Goal: Task Accomplishment & Management: Manage account settings

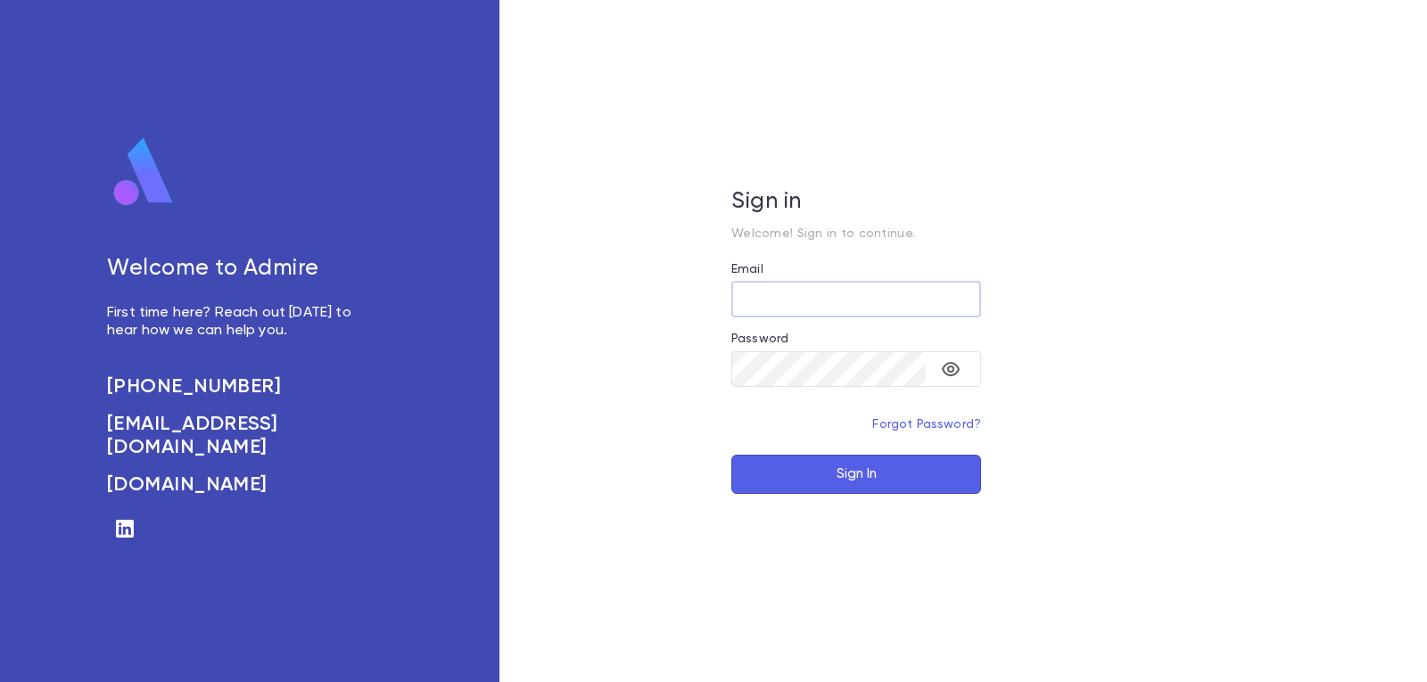
type input "**********"
click at [835, 480] on button "Sign In" at bounding box center [857, 474] width 250 height 39
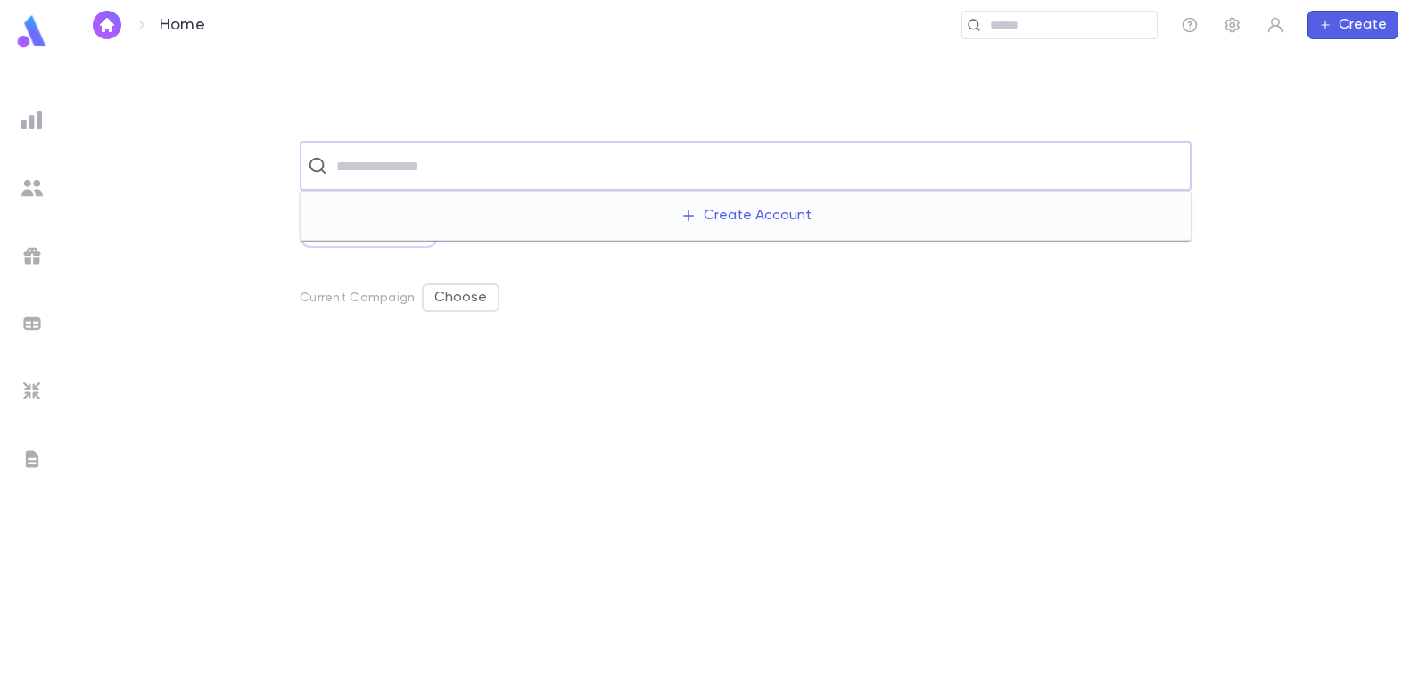
click at [376, 173] on input "text" at bounding box center [757, 166] width 853 height 34
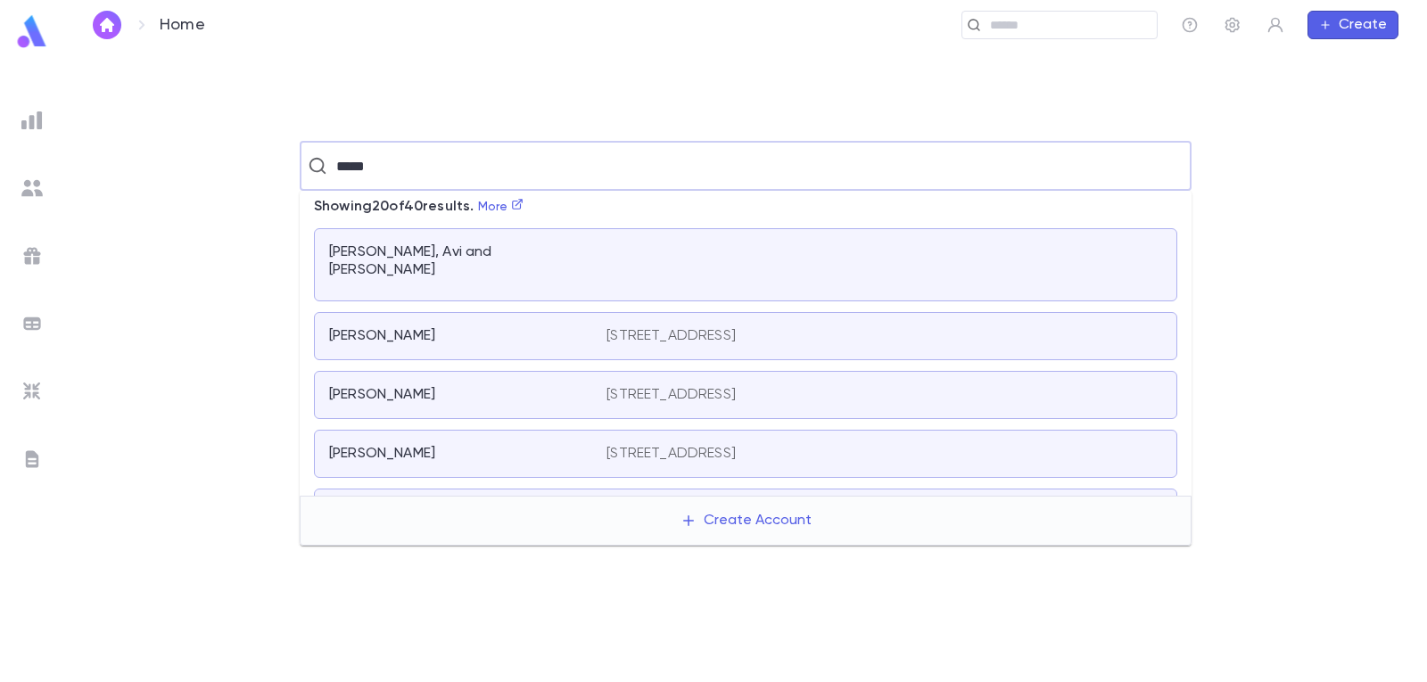
type input "******"
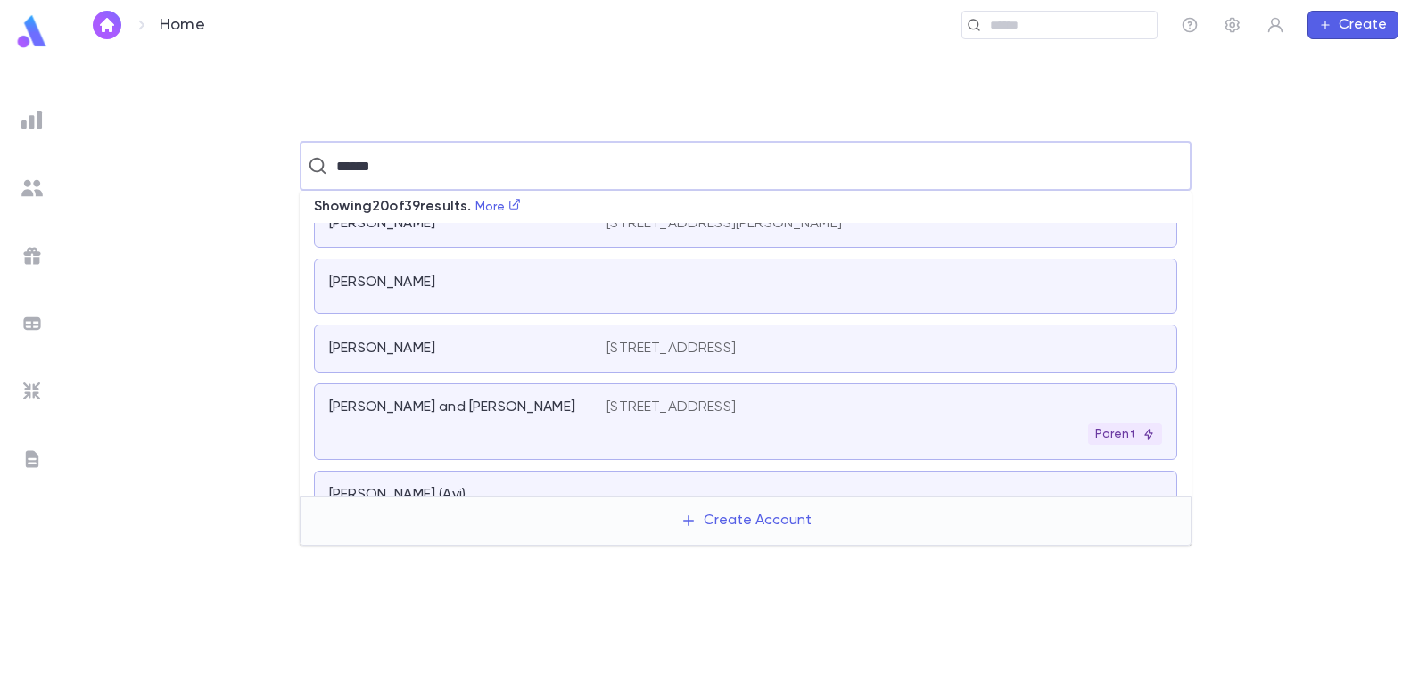
scroll to position [357, 0]
click at [509, 426] on div "[PERSON_NAME] and [PERSON_NAME]" at bounding box center [467, 424] width 277 height 46
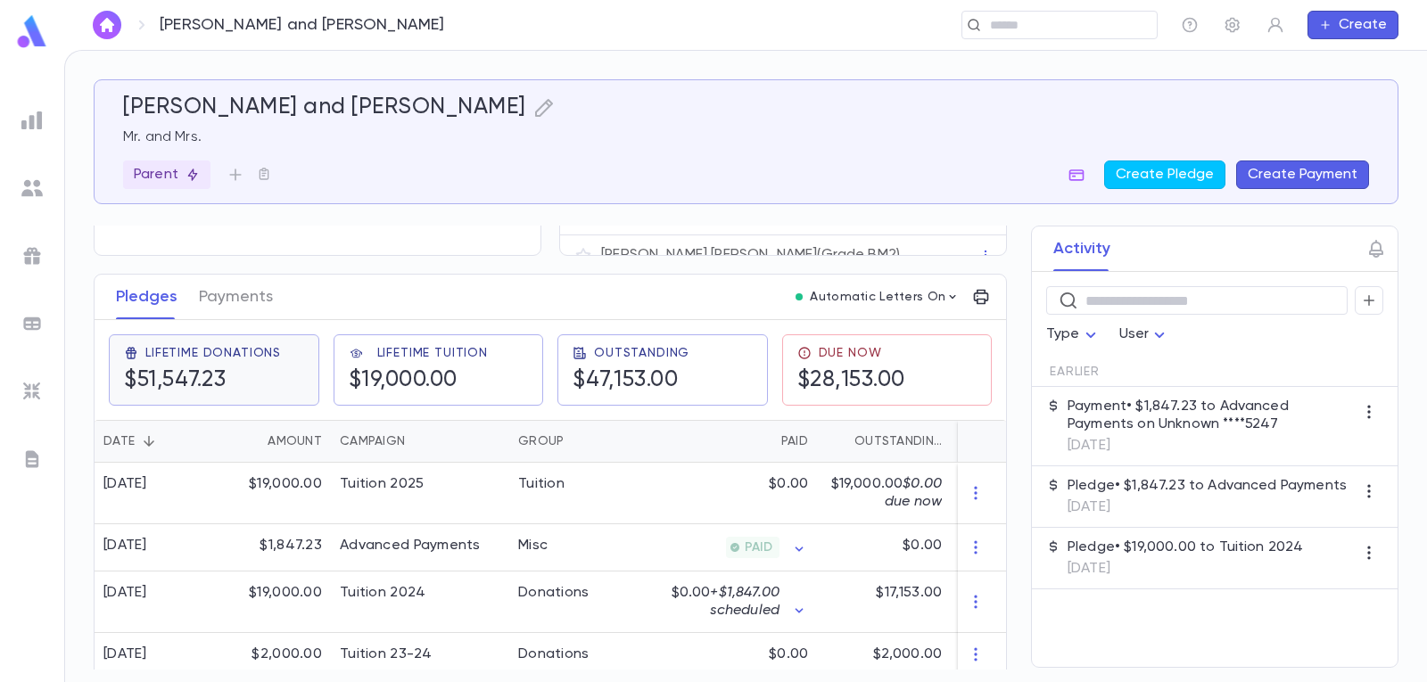
scroll to position [268, 0]
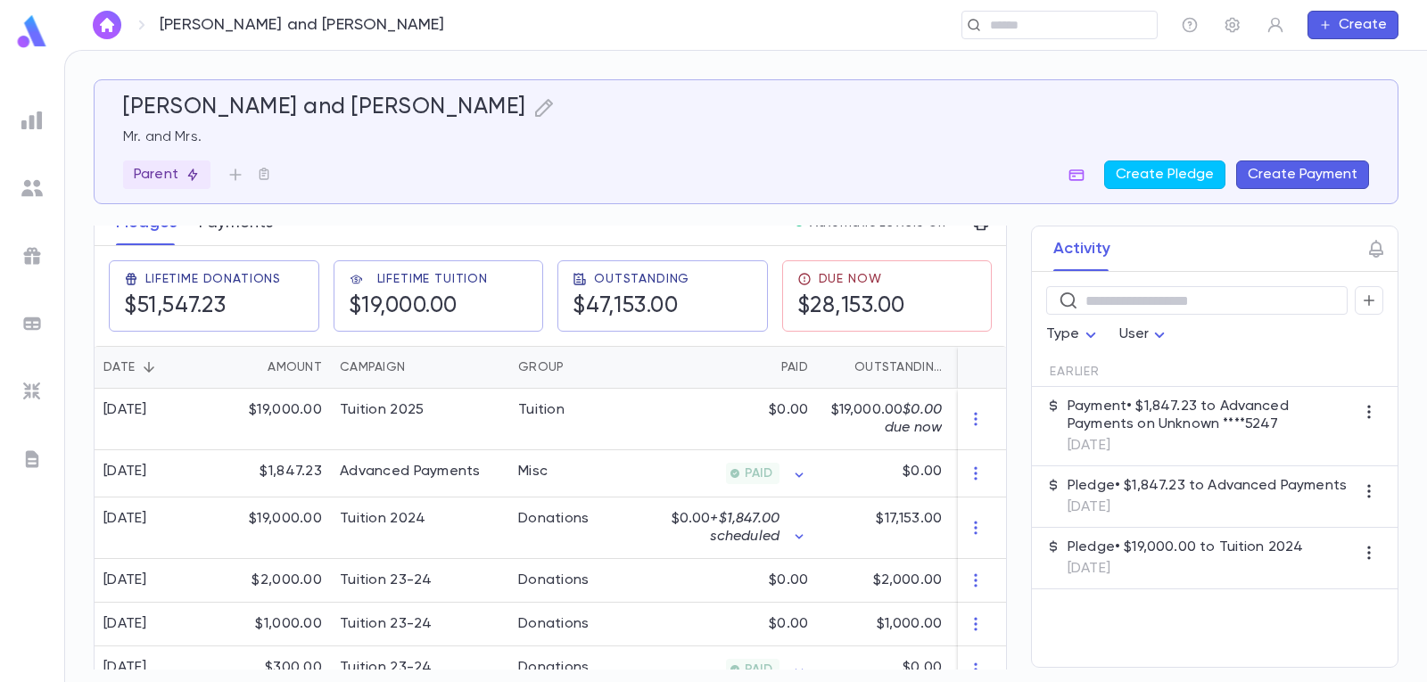
click at [242, 231] on button "Payments" at bounding box center [236, 223] width 74 height 45
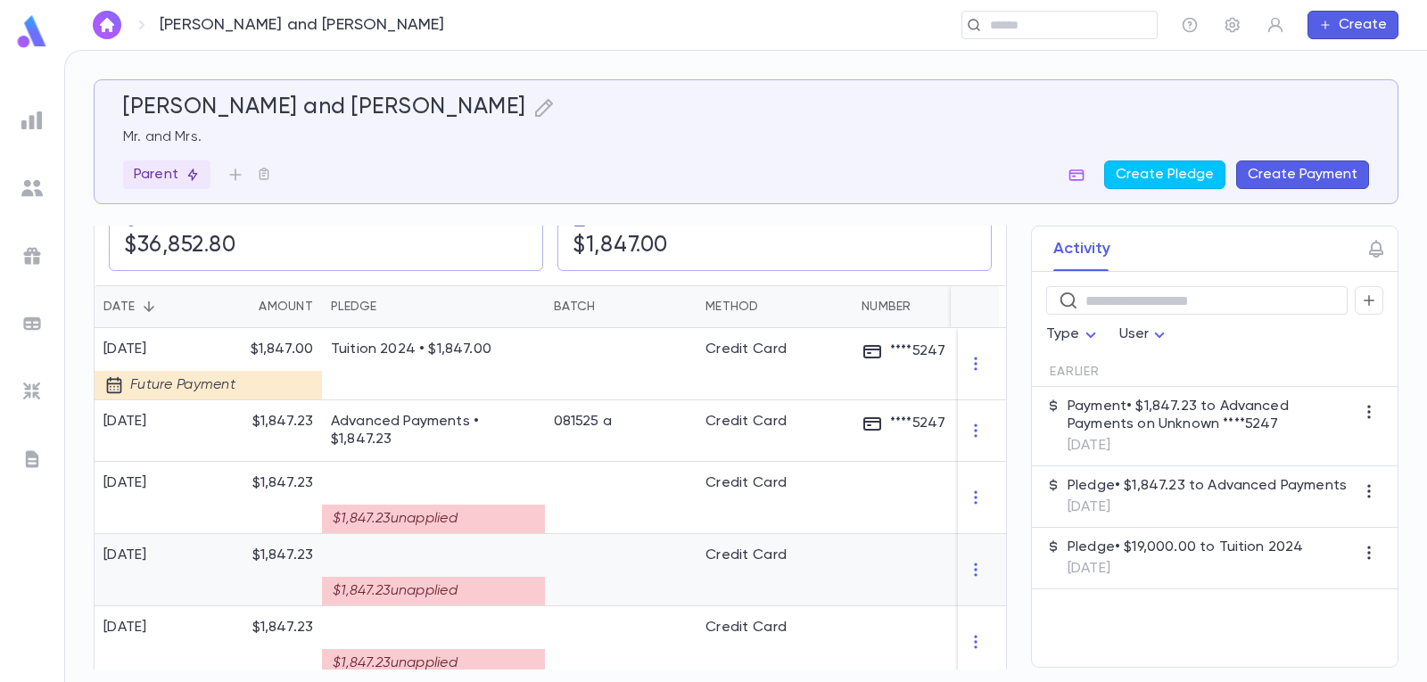
scroll to position [357, 0]
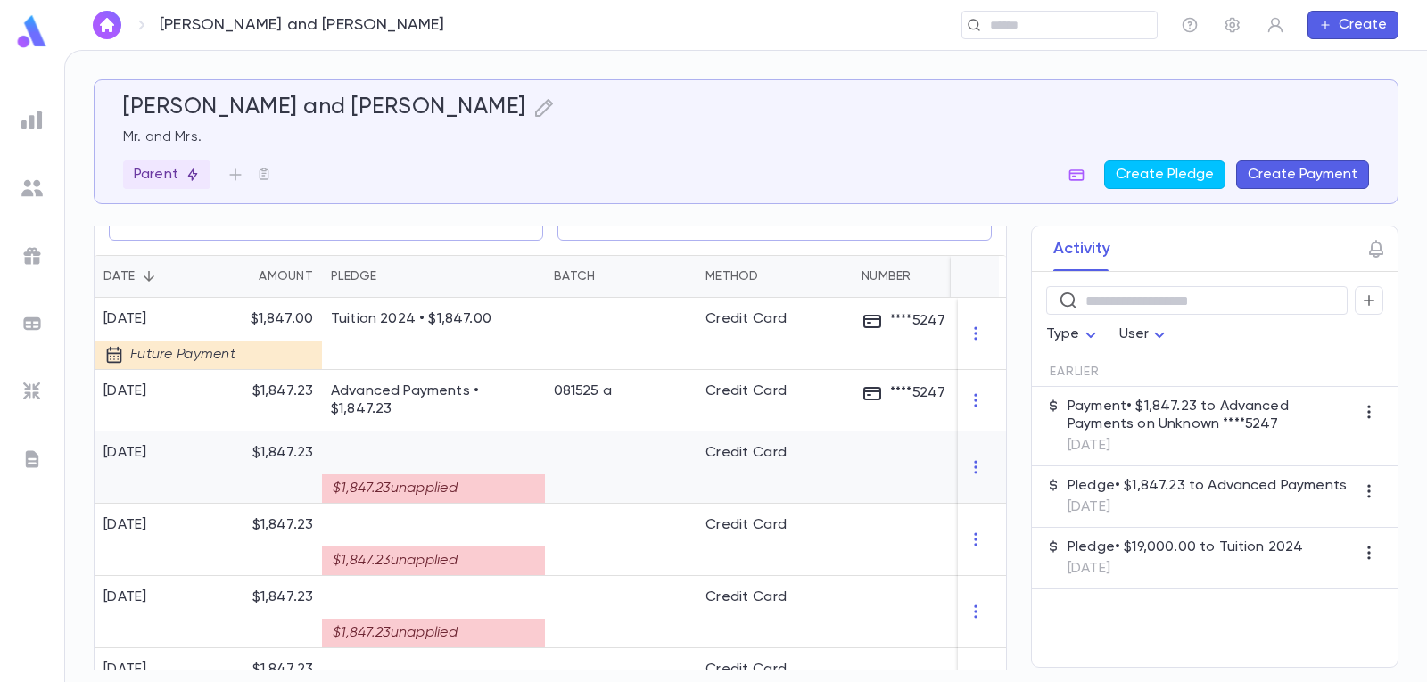
click at [632, 454] on div at bounding box center [621, 468] width 152 height 72
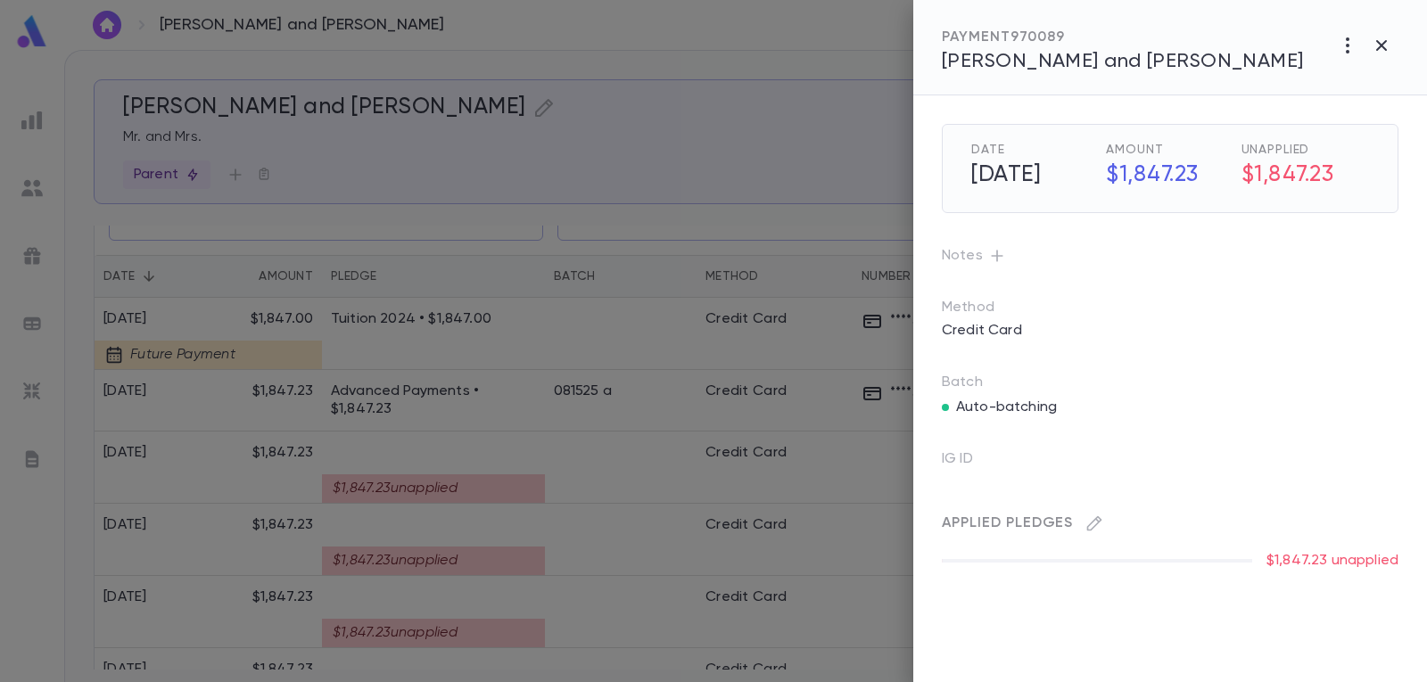
click at [1089, 508] on div "Applied Pledges" at bounding box center [1163, 516] width 471 height 43
click at [1095, 515] on icon "button" at bounding box center [1095, 524] width 18 height 18
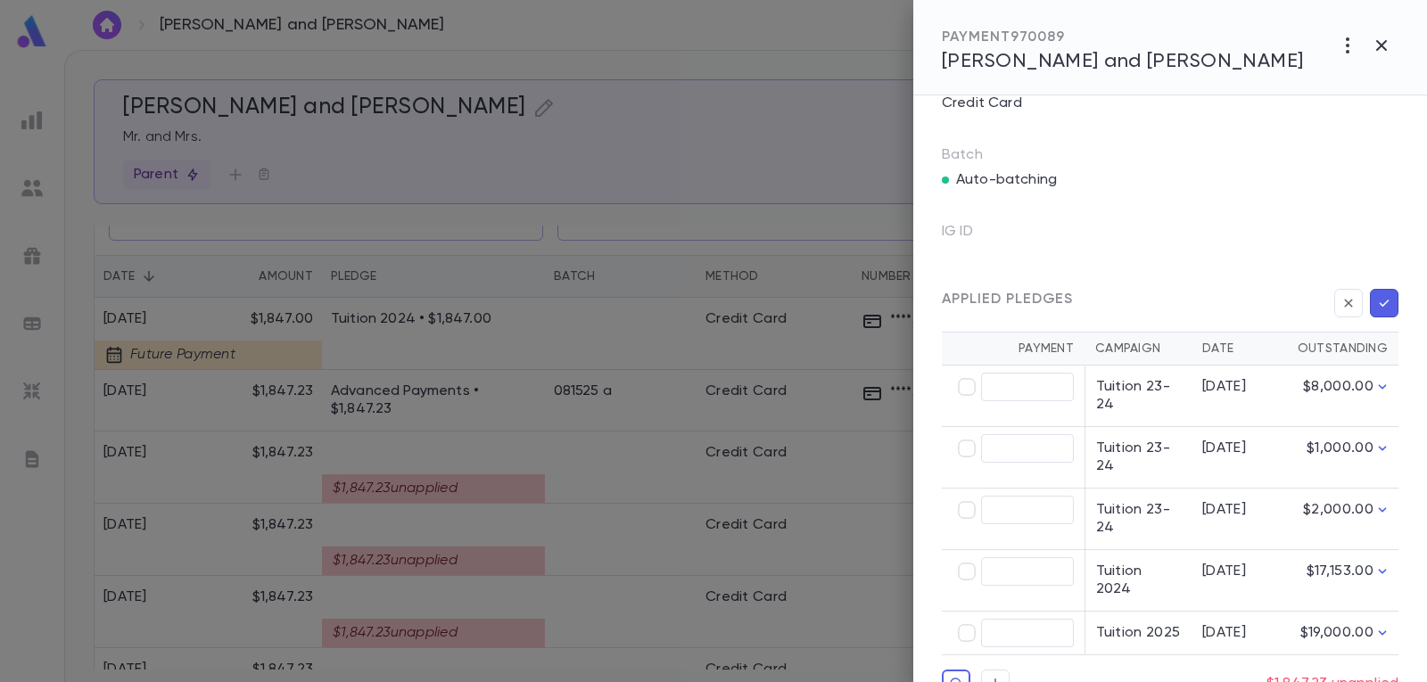
scroll to position [256, 0]
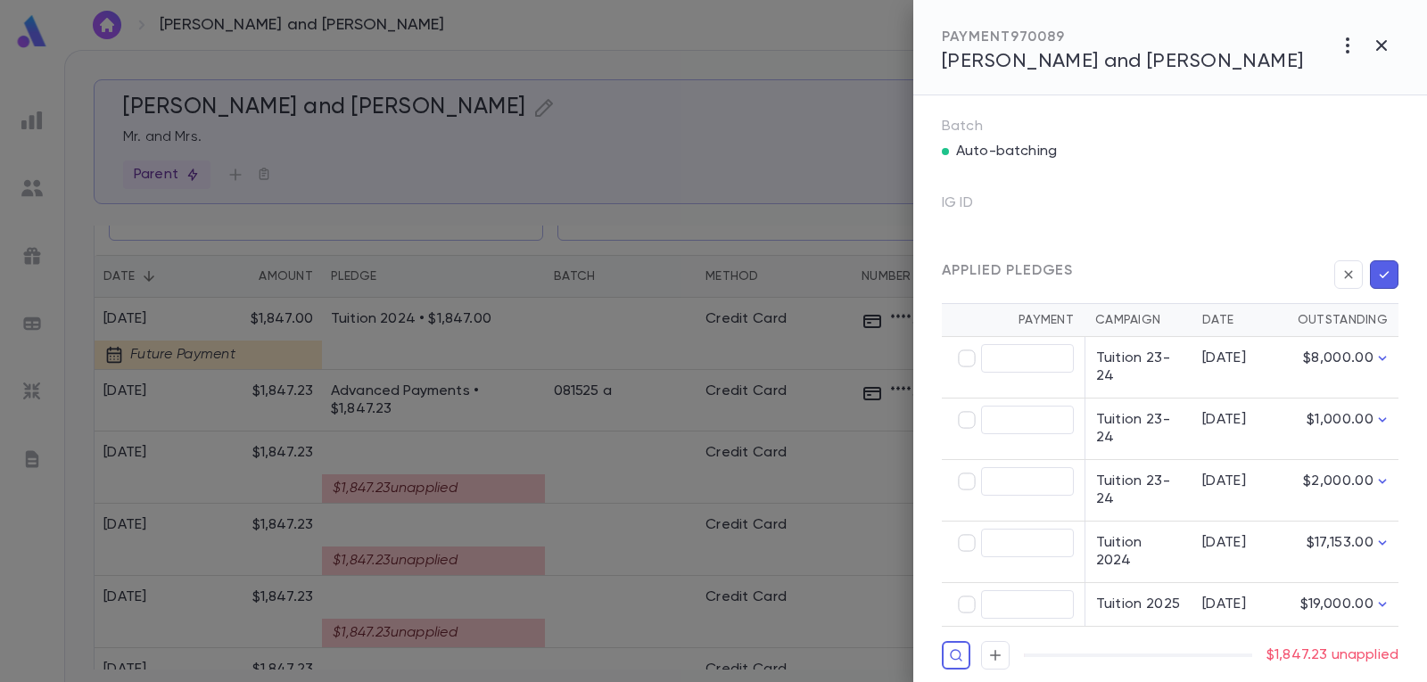
type input "********"
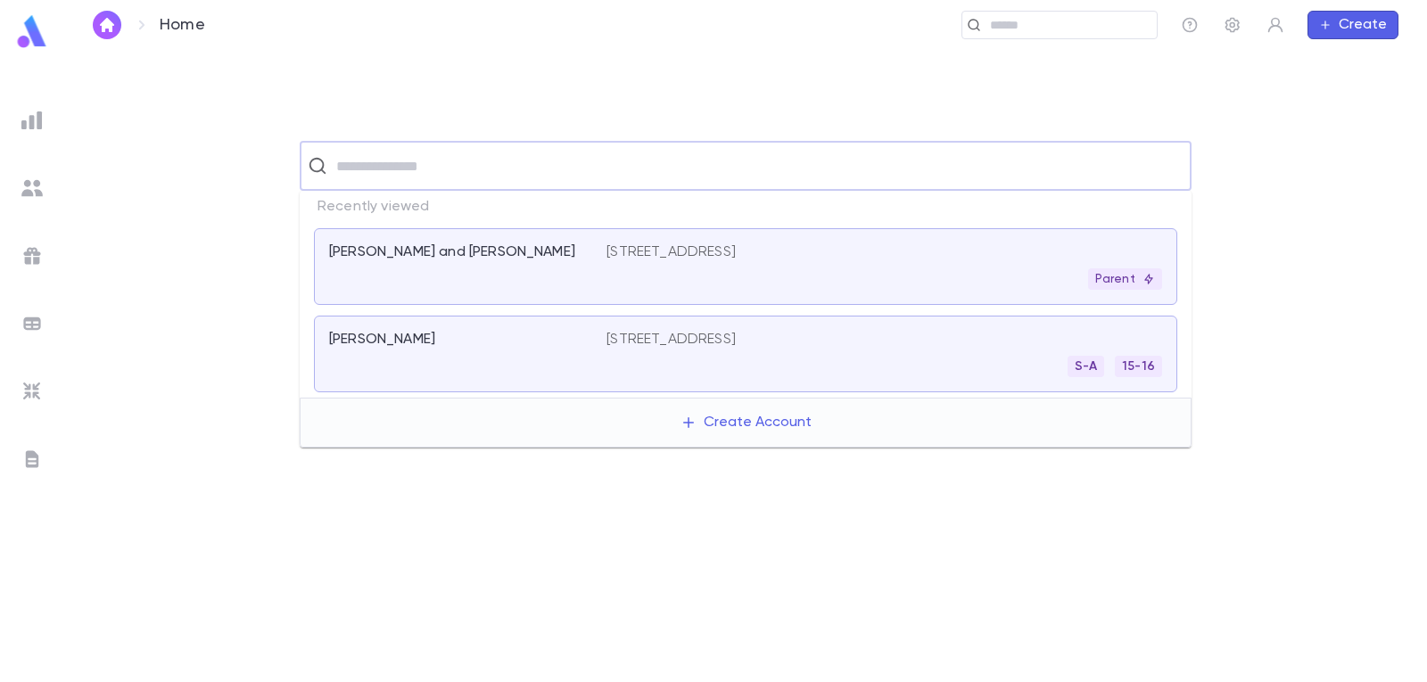
click at [368, 169] on input "text" at bounding box center [757, 166] width 853 height 34
click at [384, 265] on div "[PERSON_NAME] and [PERSON_NAME]" at bounding box center [467, 267] width 277 height 46
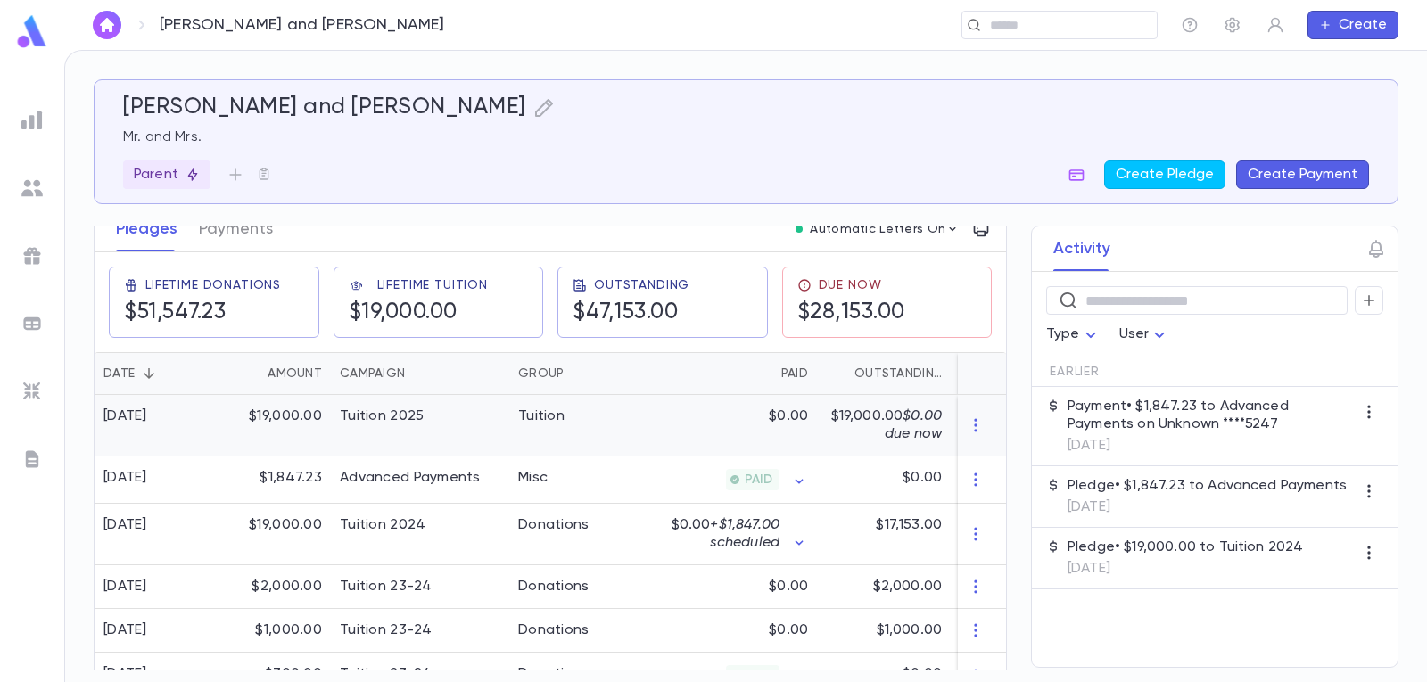
scroll to position [268, 0]
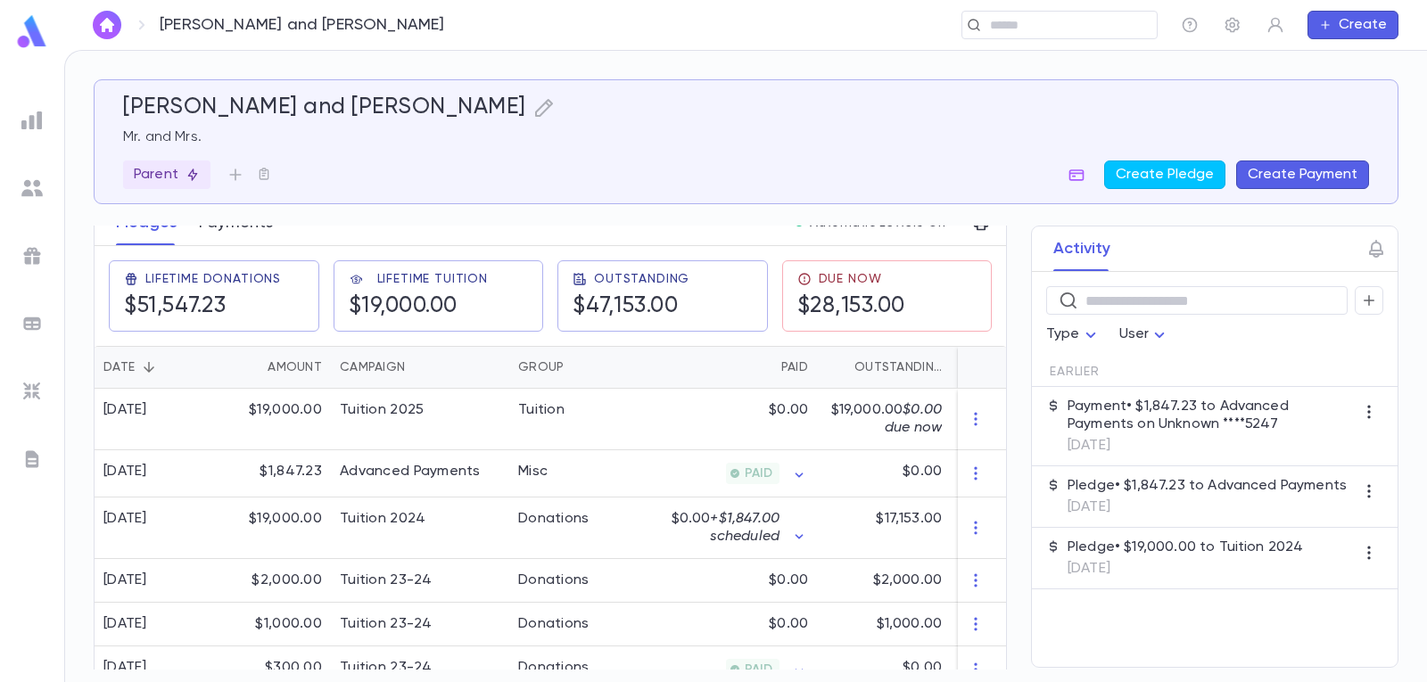
click at [224, 231] on button "Payments" at bounding box center [236, 223] width 74 height 45
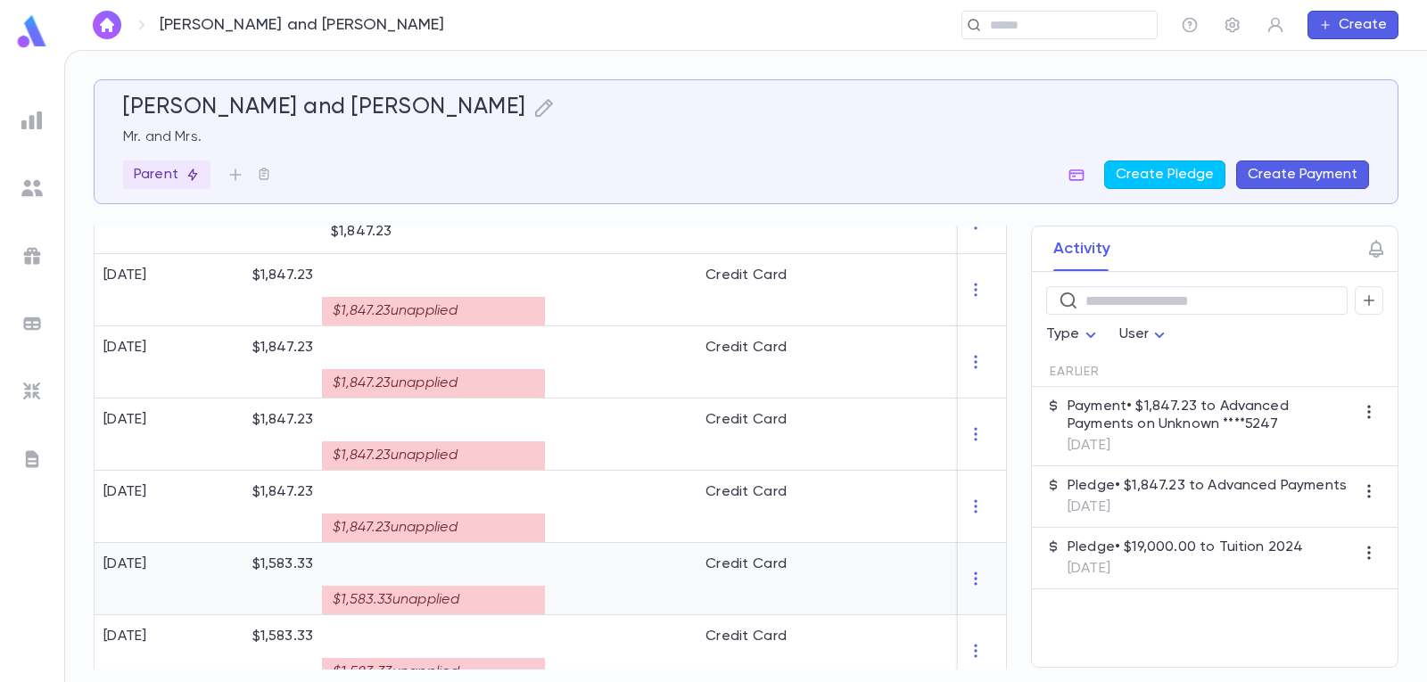
scroll to position [535, 0]
click at [368, 282] on p at bounding box center [433, 275] width 205 height 18
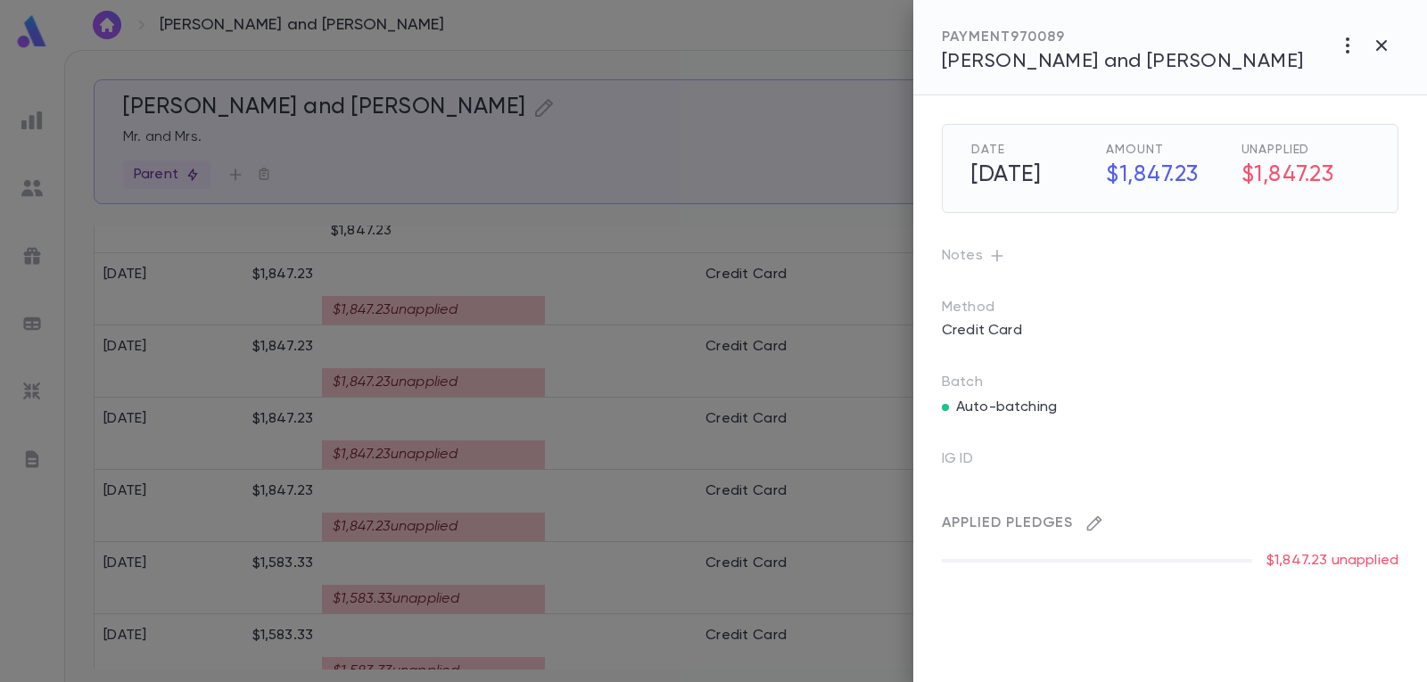
click at [1101, 528] on icon "button" at bounding box center [1095, 524] width 18 height 18
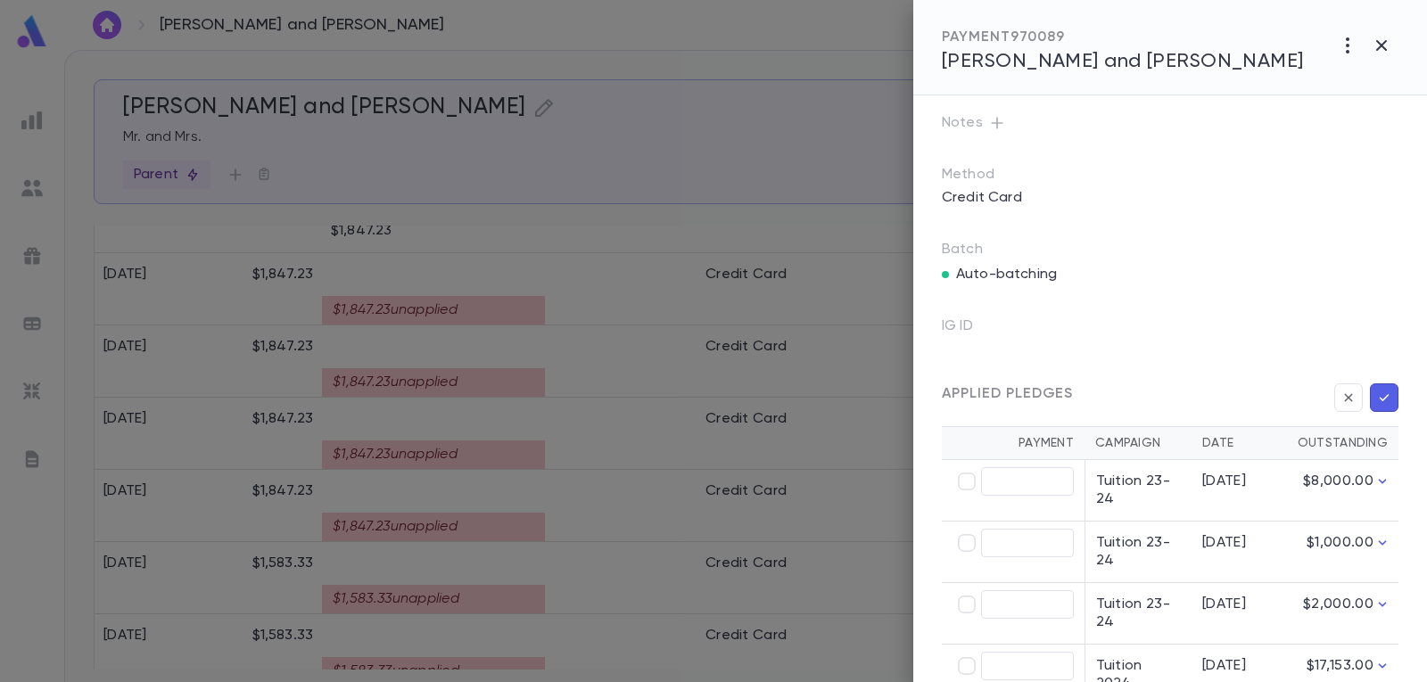
scroll to position [256, 0]
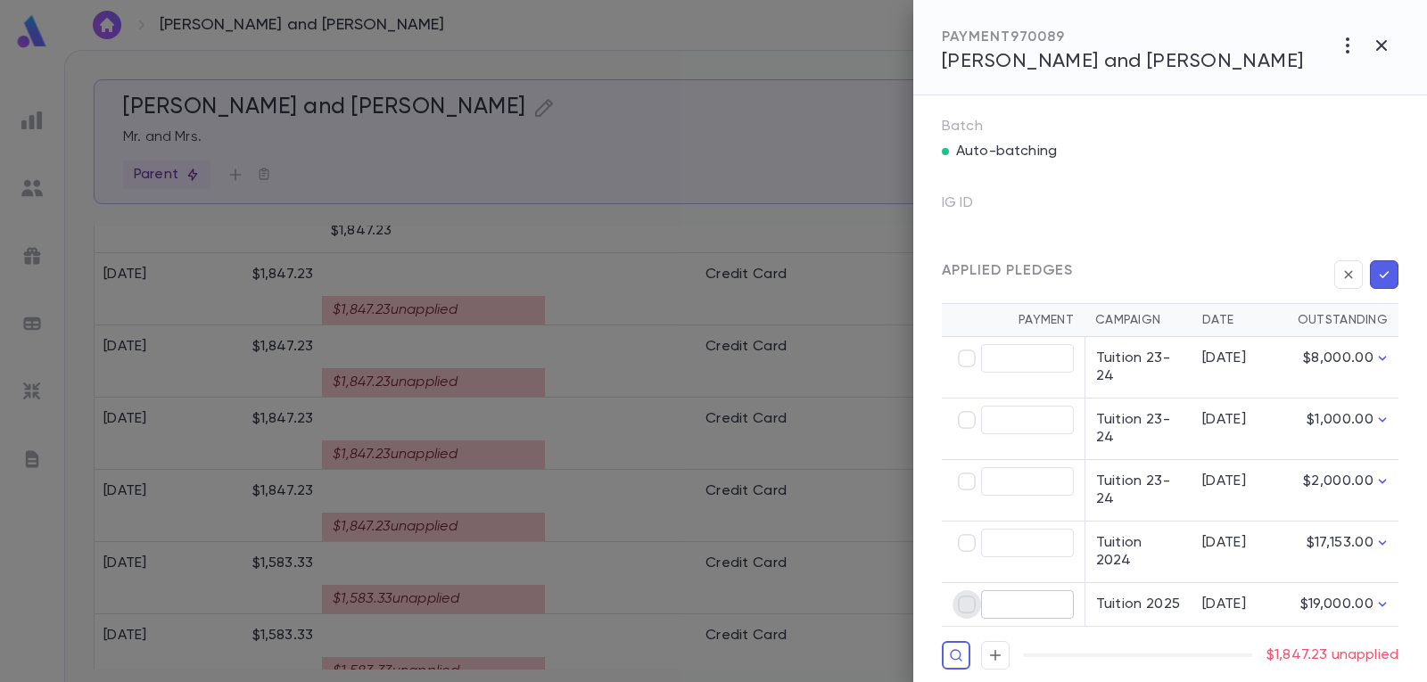
type input "********"
click at [1379, 271] on icon "button" at bounding box center [1385, 275] width 16 height 18
click at [1379, 288] on button "button" at bounding box center [1384, 274] width 29 height 29
click at [1377, 274] on icon "button" at bounding box center [1385, 275] width 16 height 18
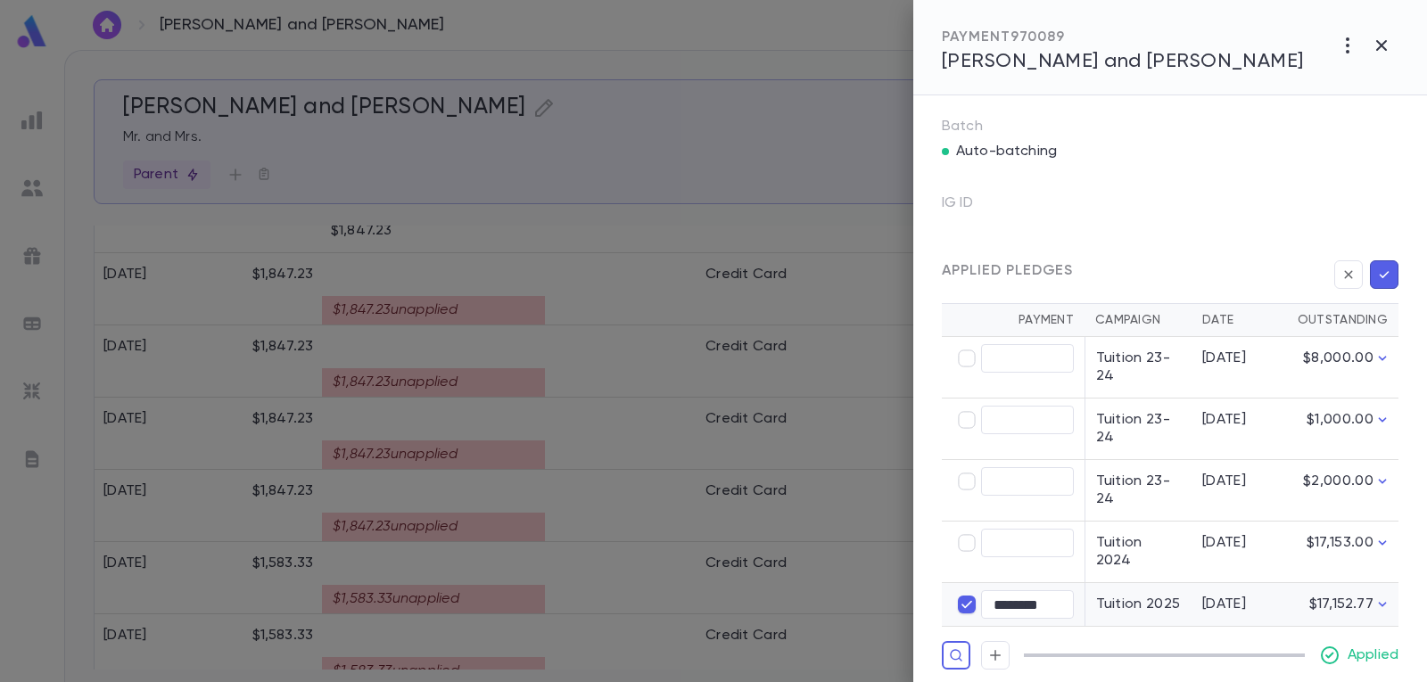
click at [1384, 272] on icon "button" at bounding box center [1385, 275] width 16 height 18
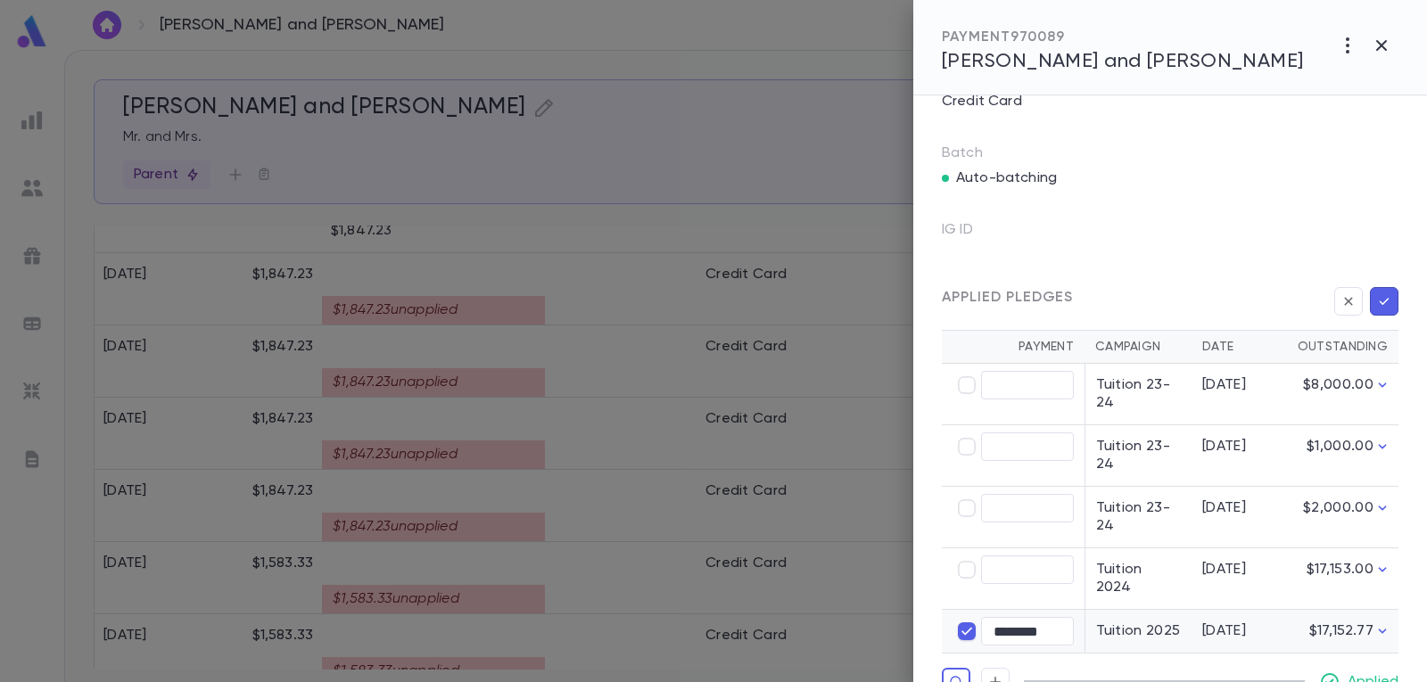
scroll to position [167, 0]
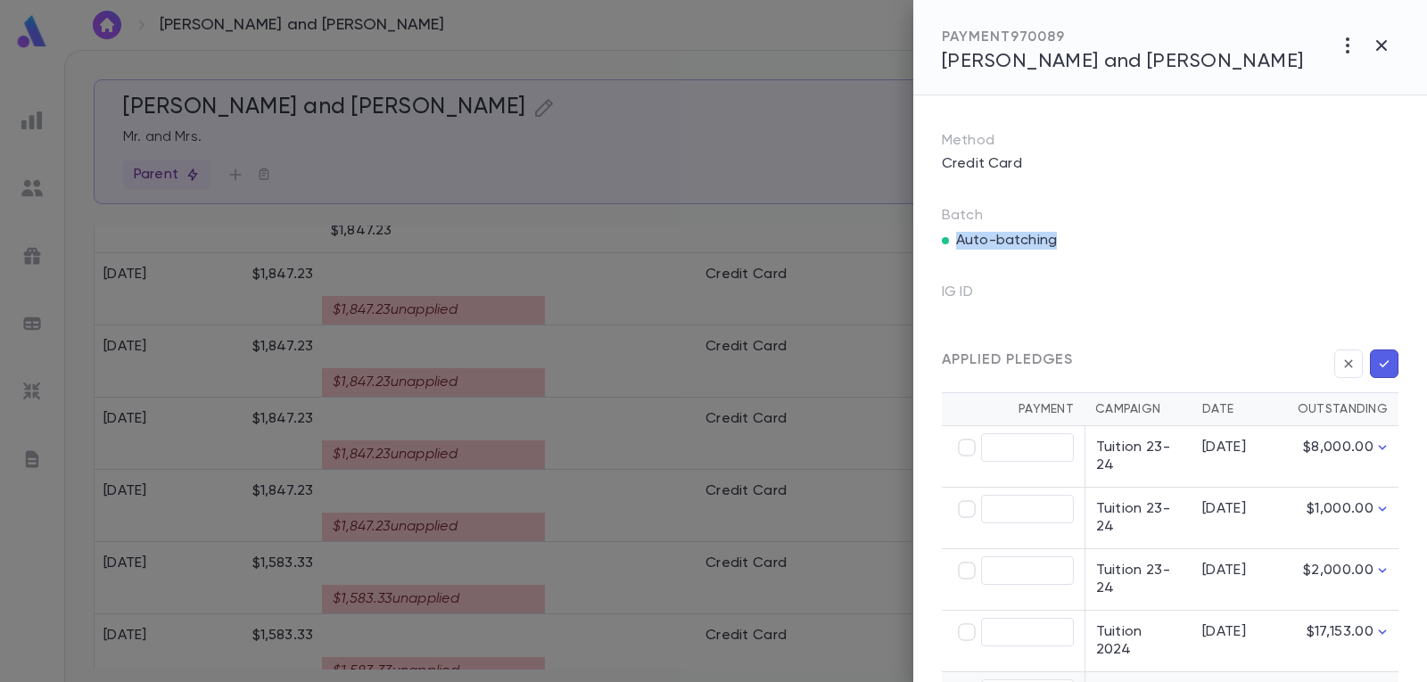
click at [1277, 224] on div "Batch Auto-batching" at bounding box center [1170, 228] width 457 height 43
click at [1389, 46] on icon "button" at bounding box center [1381, 45] width 21 height 21
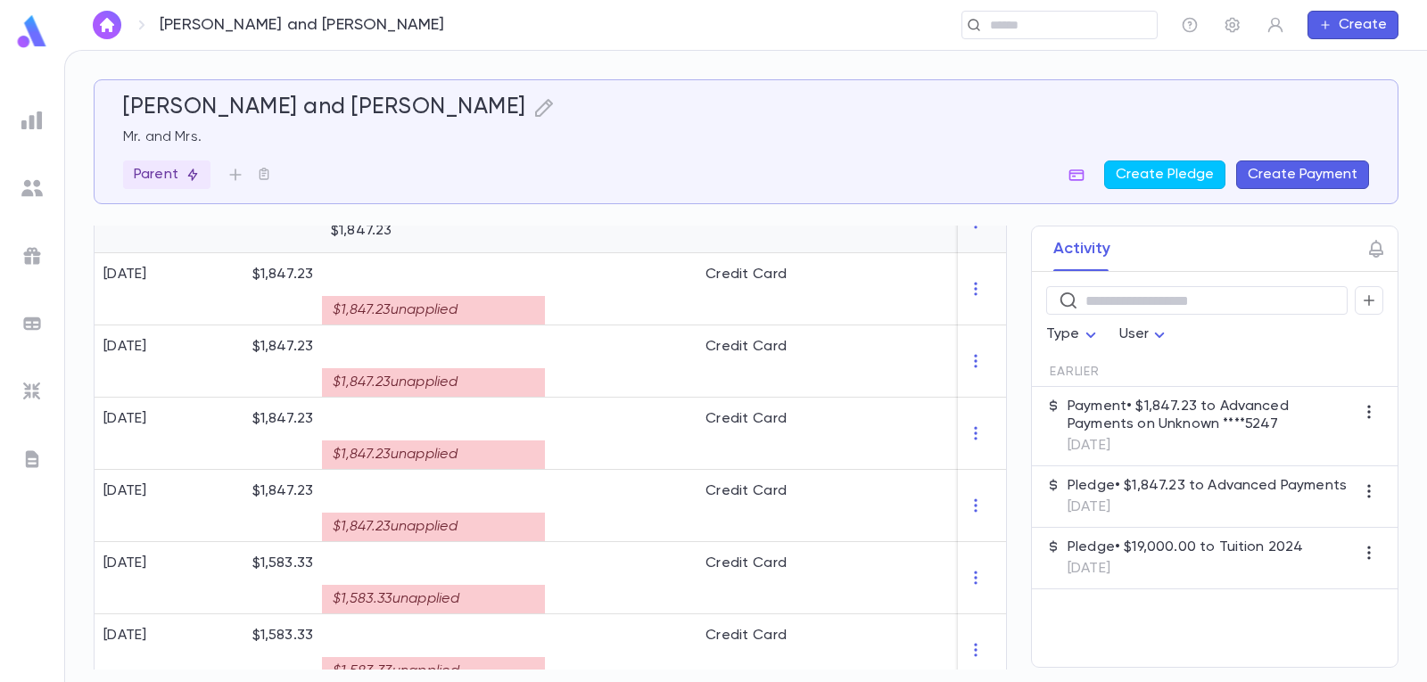
click at [721, 245] on div "Credit Card" at bounding box center [775, 223] width 156 height 62
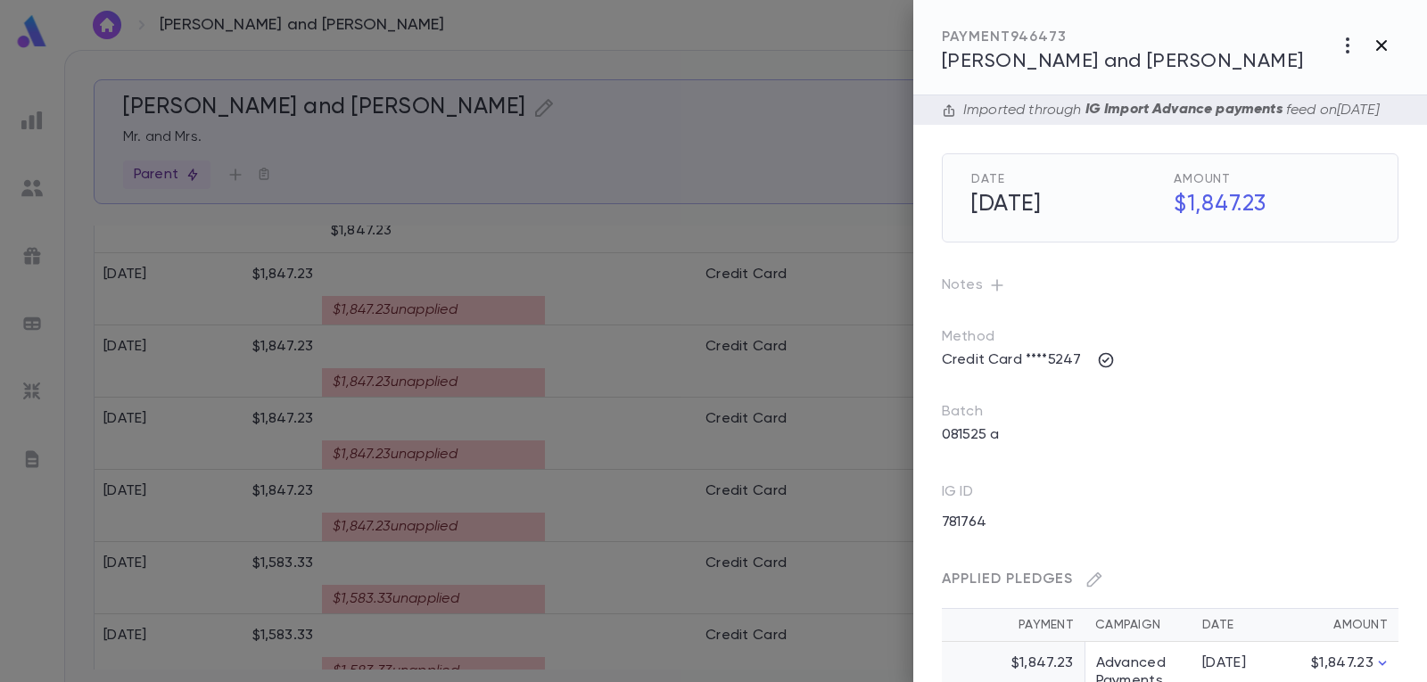
click at [1372, 38] on icon "button" at bounding box center [1381, 45] width 21 height 21
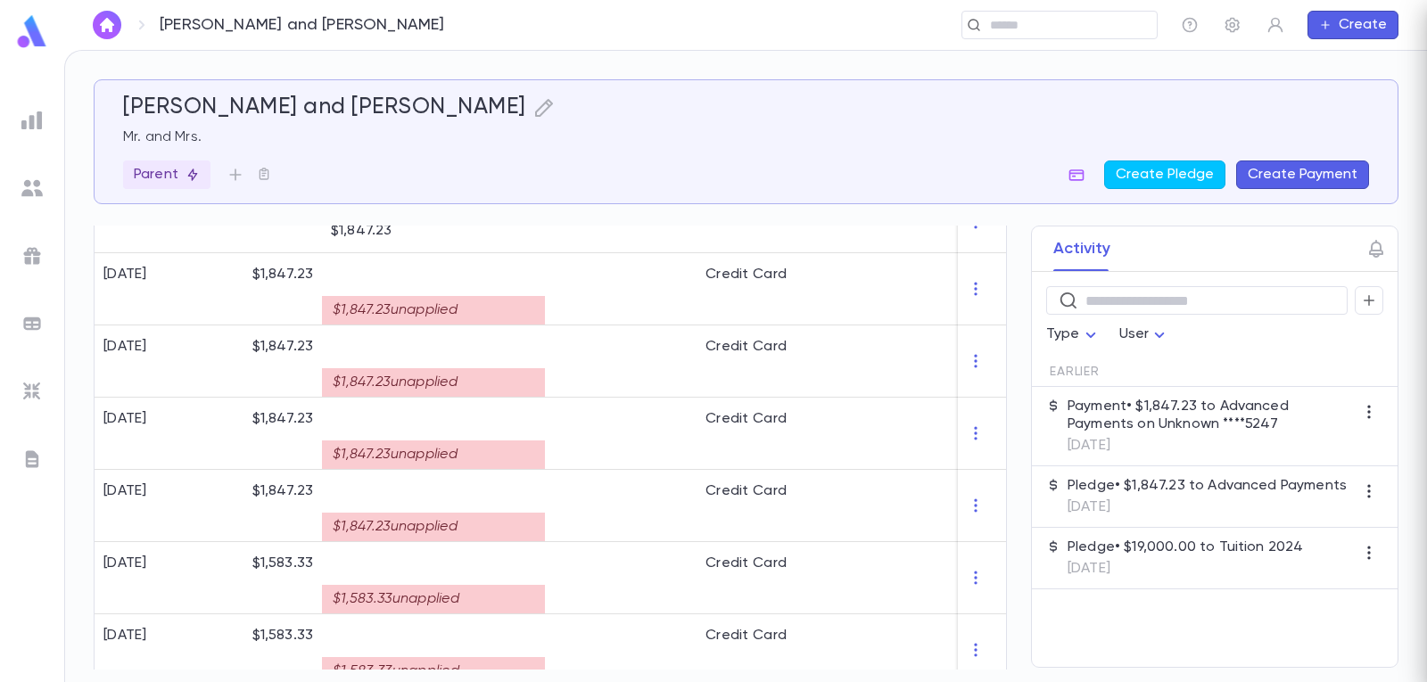
scroll to position [501, 0]
